Goal: Check status

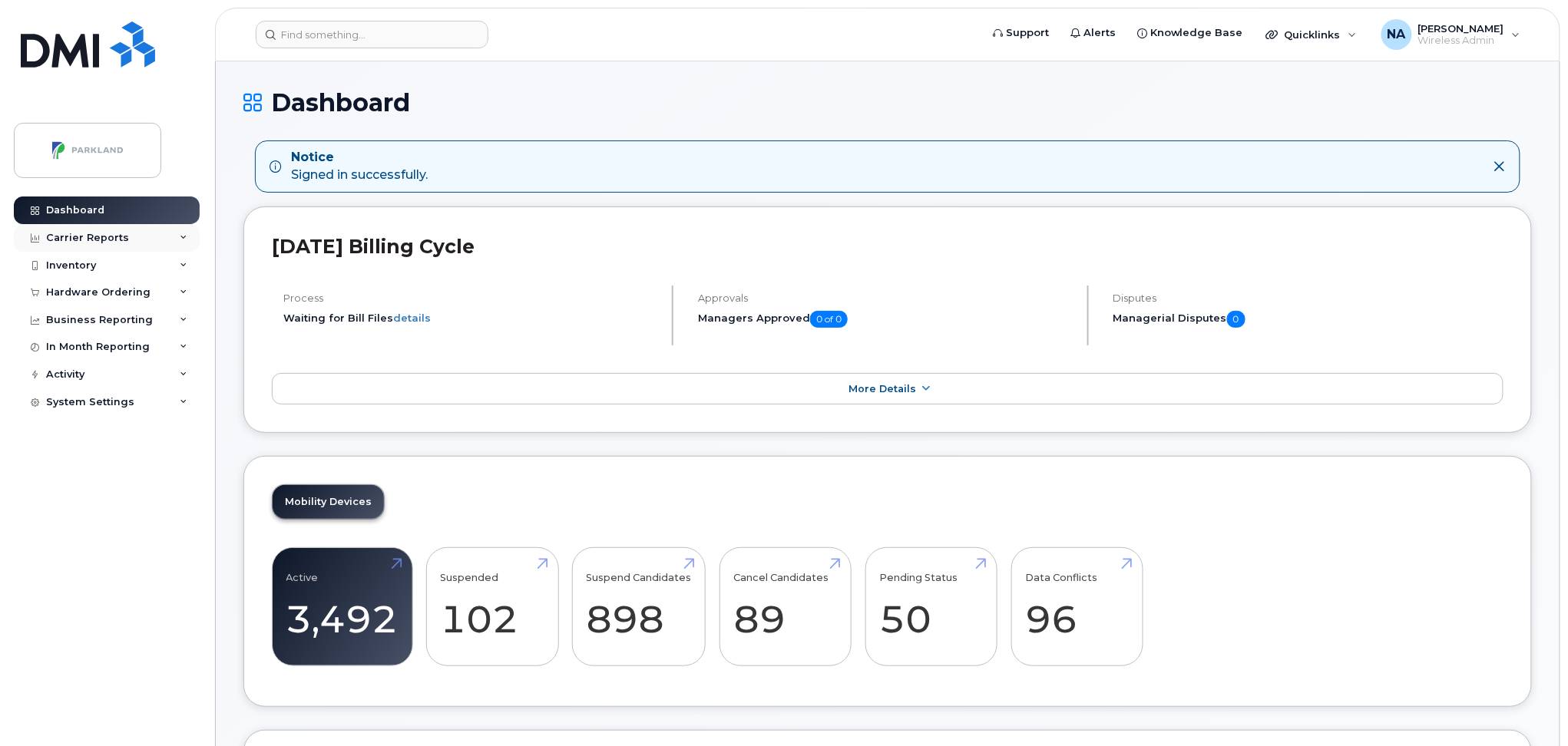
click at [89, 237] on div "Carrier Reports" at bounding box center [87, 238] width 82 height 12
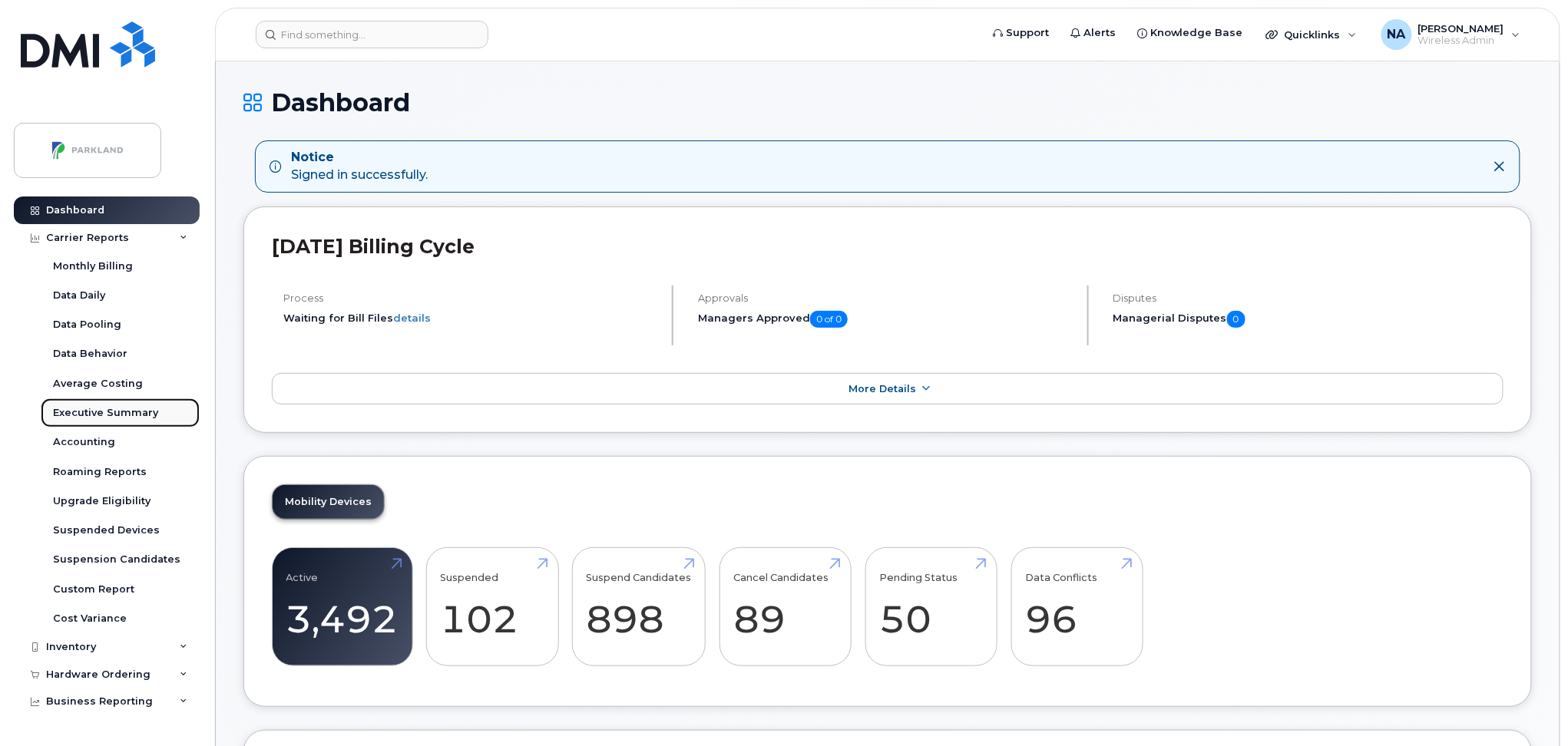
click at [99, 413] on div "Executive Summary" at bounding box center [106, 413] width 106 height 14
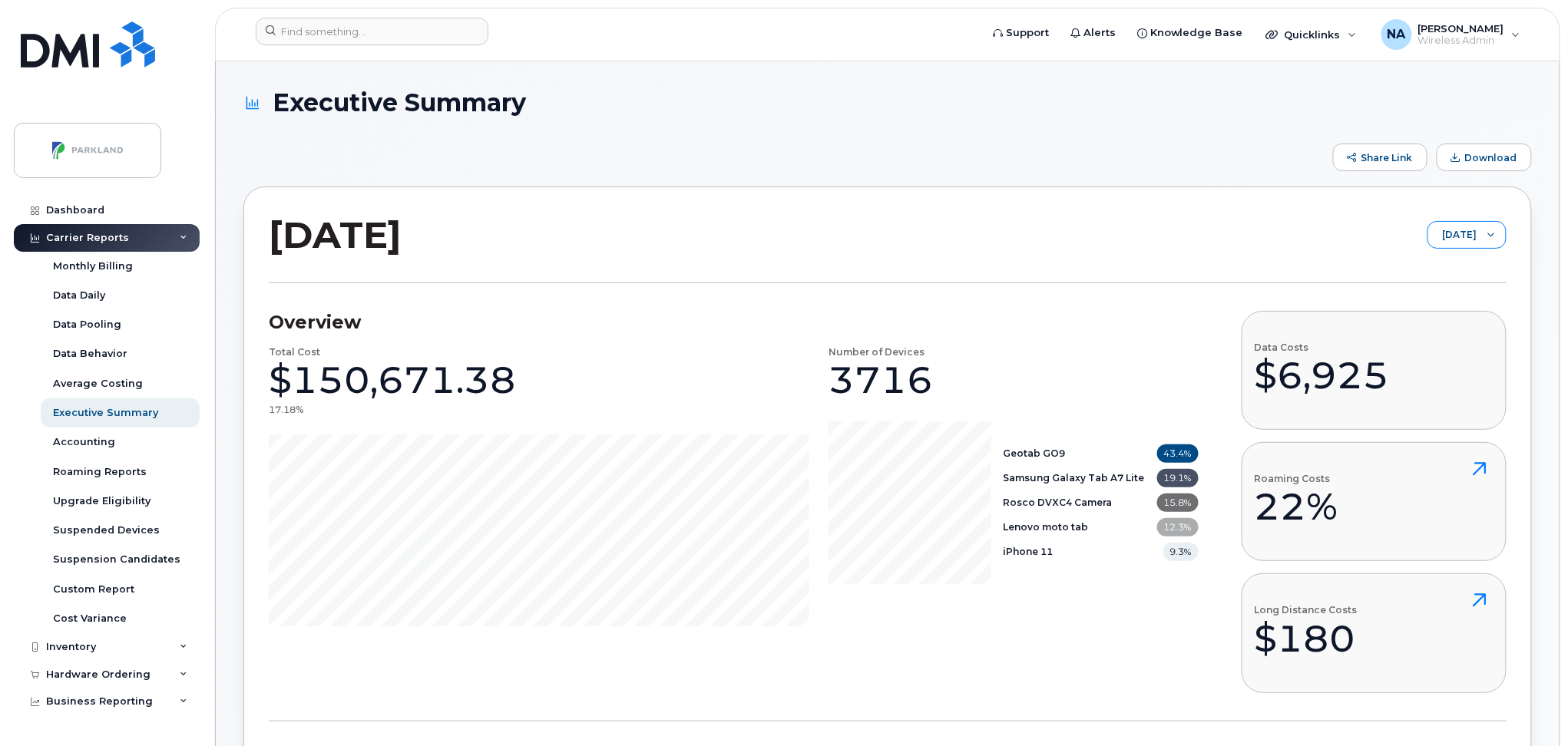
click at [1463, 236] on span "[DATE]" at bounding box center [1452, 235] width 49 height 27
click at [1459, 295] on span "[DATE]" at bounding box center [1446, 295] width 33 height 14
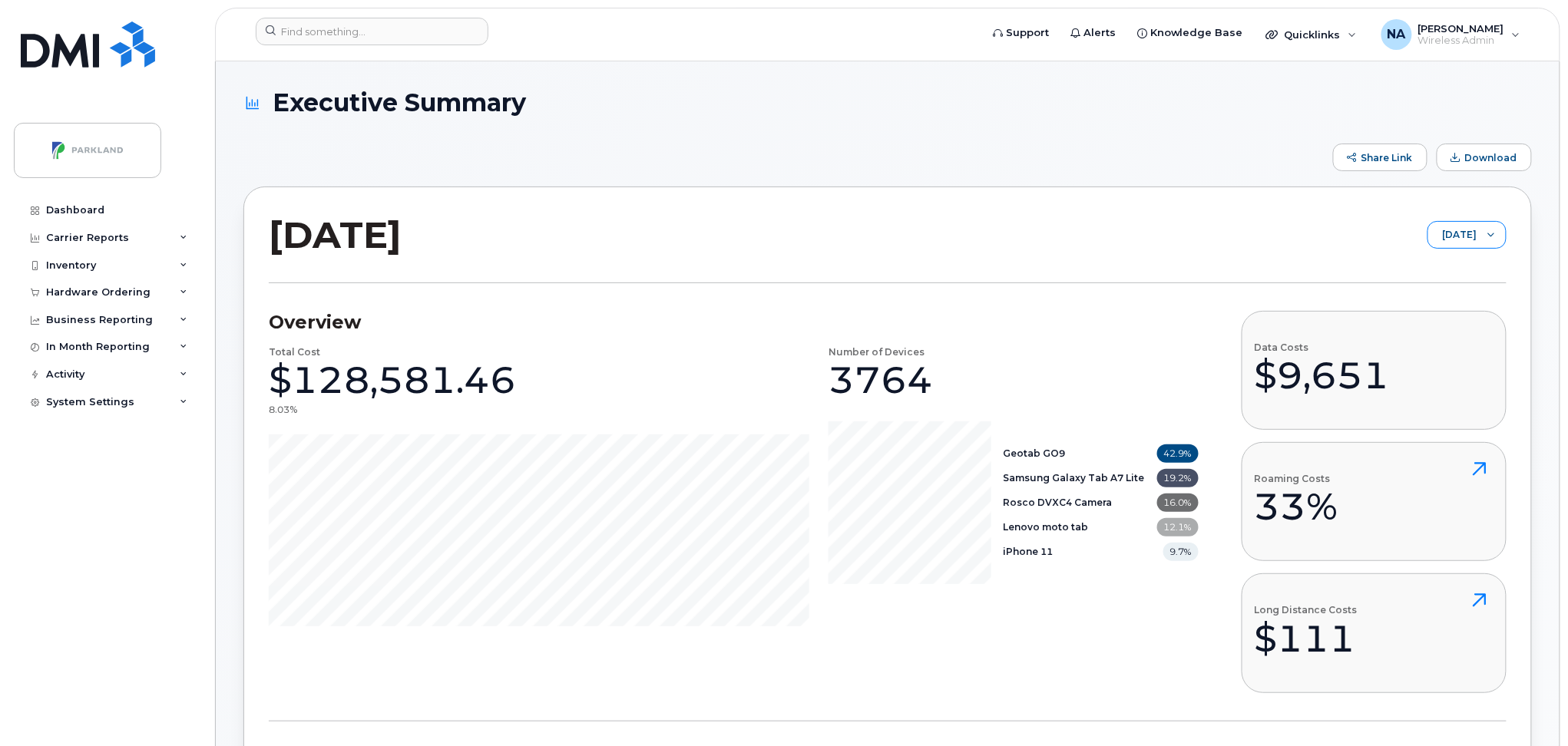
click at [1490, 236] on icon at bounding box center [1491, 235] width 8 height 8
click at [1460, 315] on span "[DATE]" at bounding box center [1442, 321] width 33 height 14
click at [1453, 235] on span "[DATE]" at bounding box center [1452, 235] width 49 height 27
click at [1463, 348] on span "[DATE]" at bounding box center [1446, 348] width 33 height 14
click at [1483, 247] on div at bounding box center [1491, 234] width 29 height 26
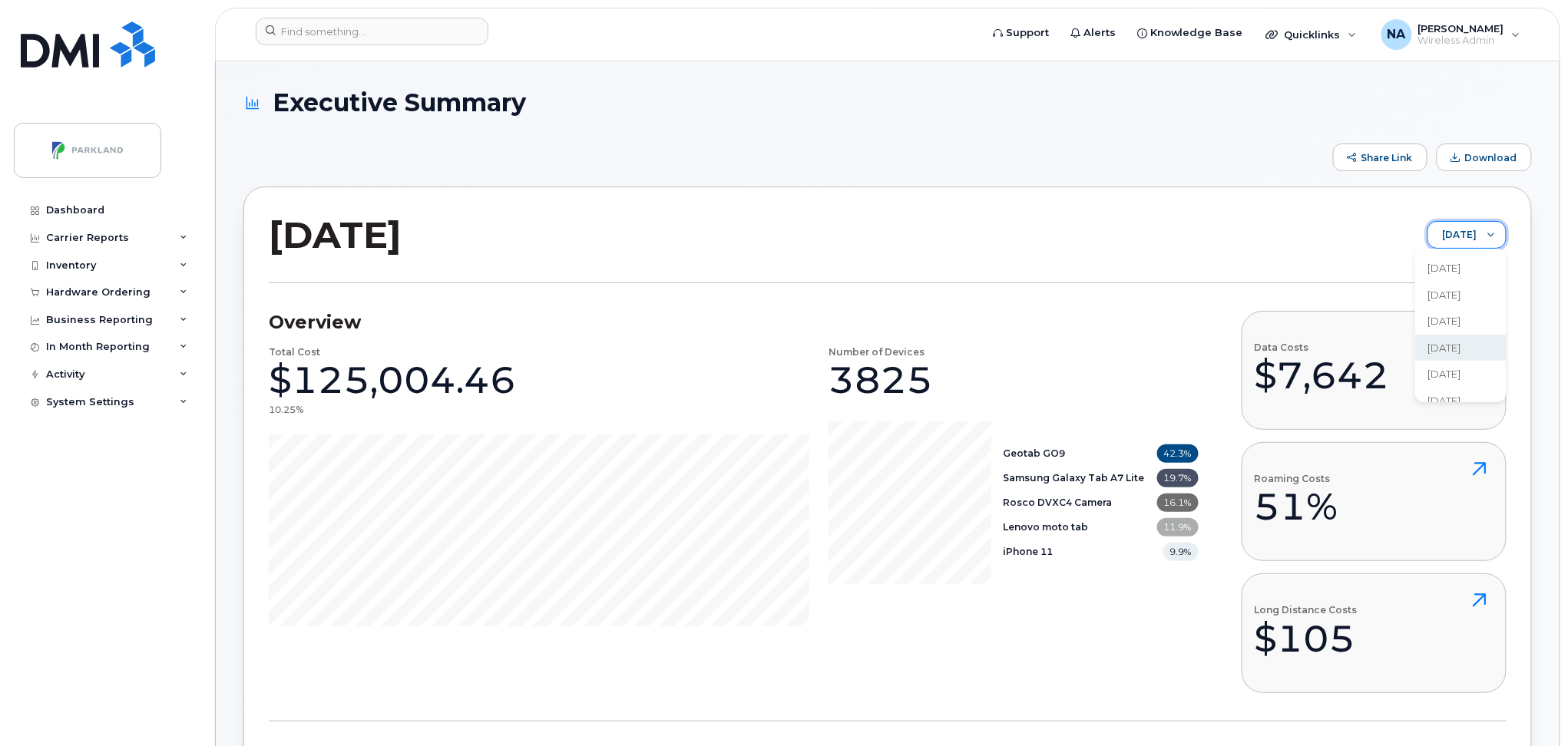
click at [1483, 237] on div at bounding box center [1491, 234] width 29 height 26
click at [1461, 357] on span "[DATE]" at bounding box center [1443, 364] width 33 height 14
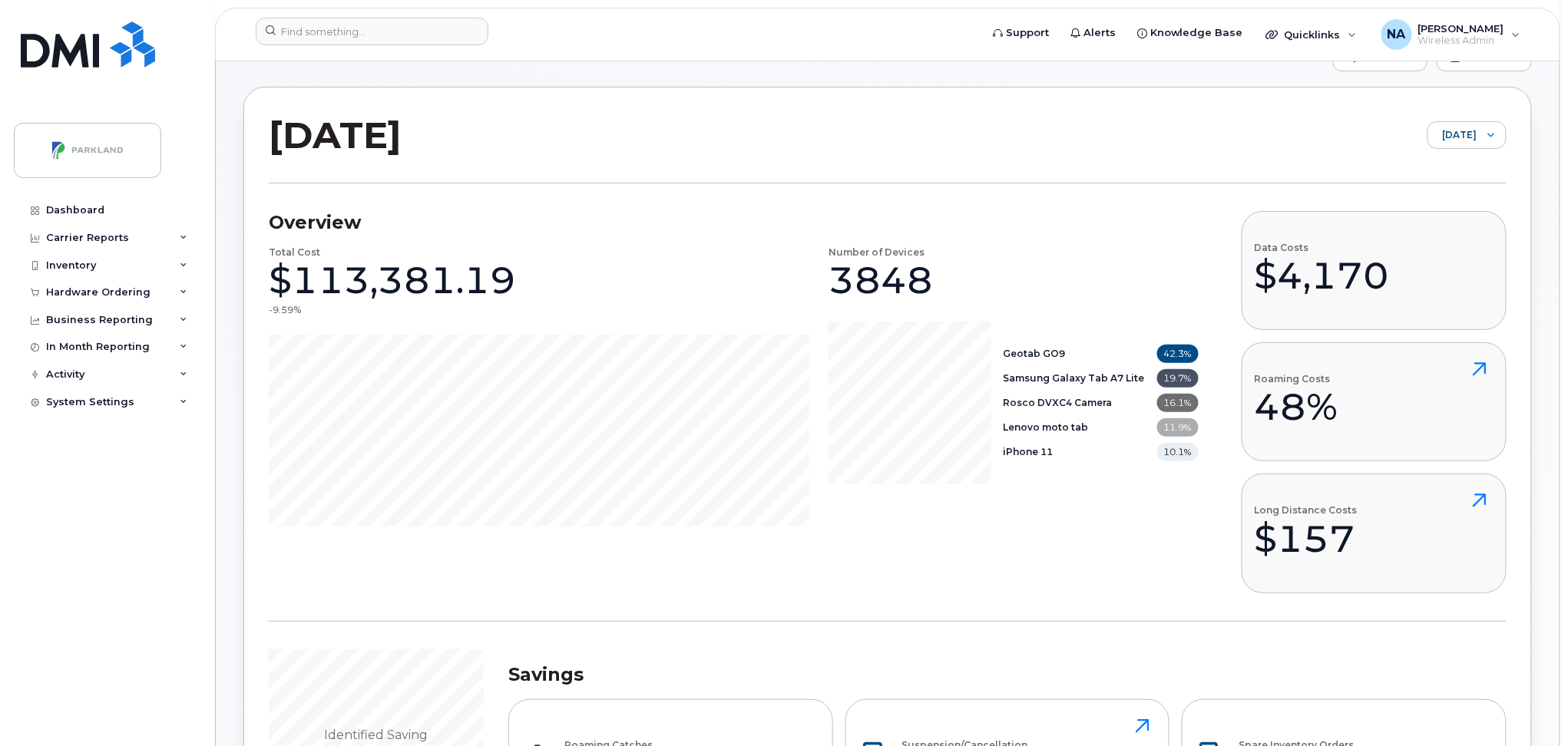
scroll to position [204, 0]
